Goal: Use online tool/utility: Utilize a website feature to perform a specific function

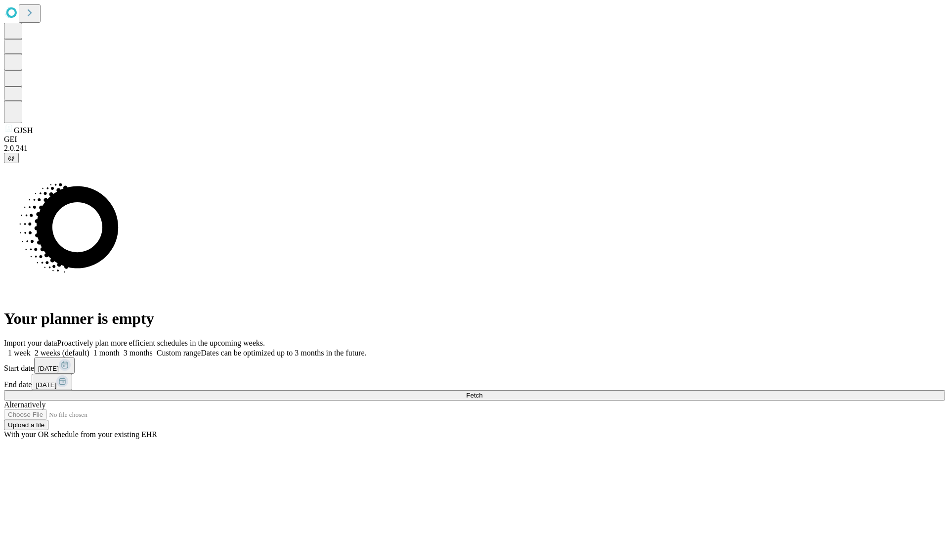
click at [483, 392] on span "Fetch" at bounding box center [474, 395] width 16 height 7
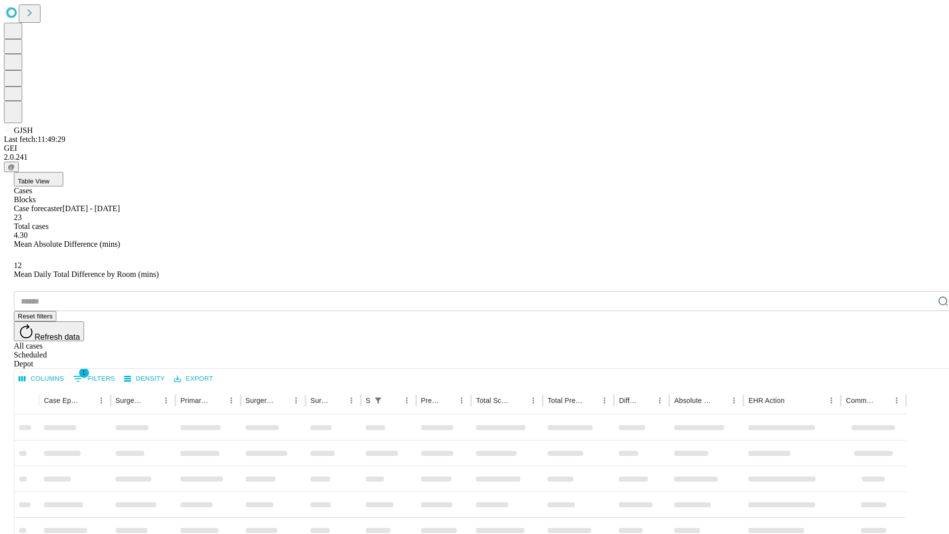
click at [49, 177] on span "Table View" at bounding box center [34, 180] width 32 height 7
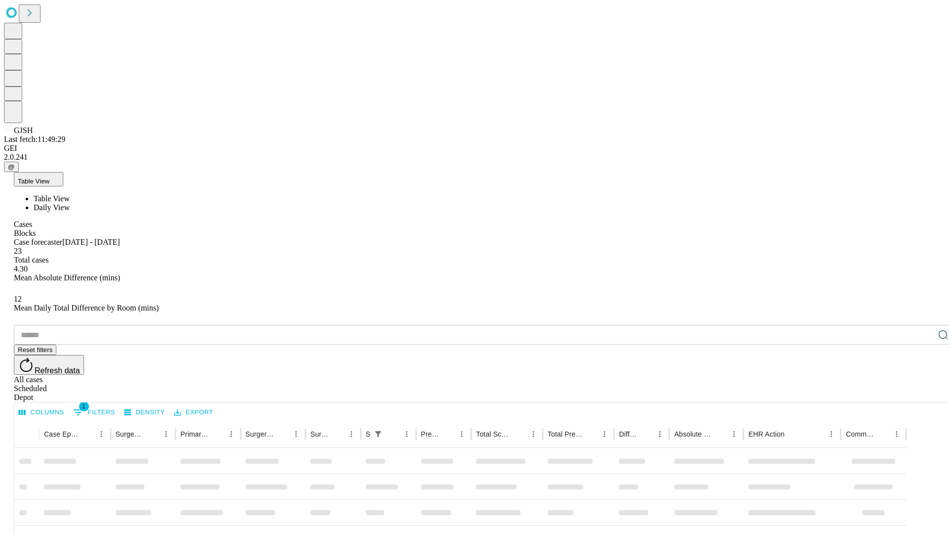
click at [70, 203] on span "Daily View" at bounding box center [52, 207] width 36 height 8
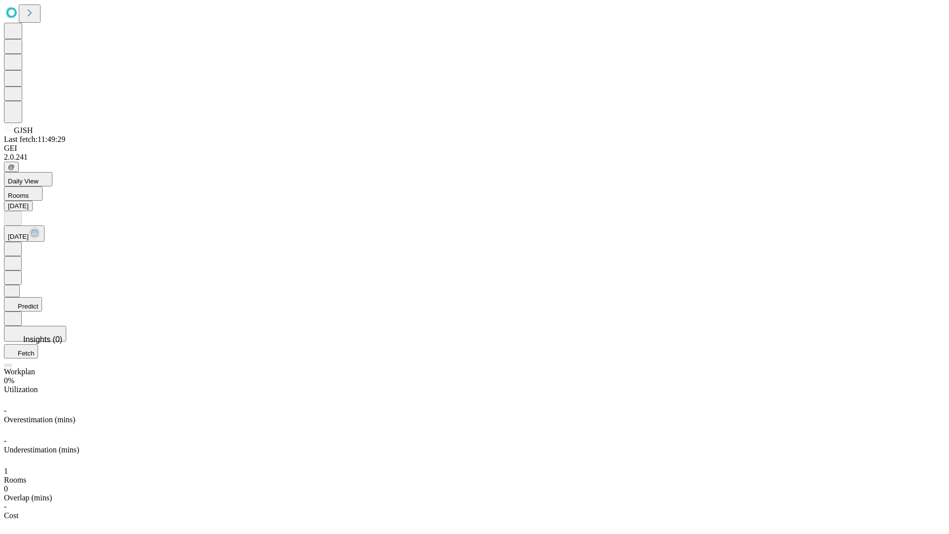
click at [42, 297] on button "Predict" at bounding box center [23, 304] width 38 height 14
